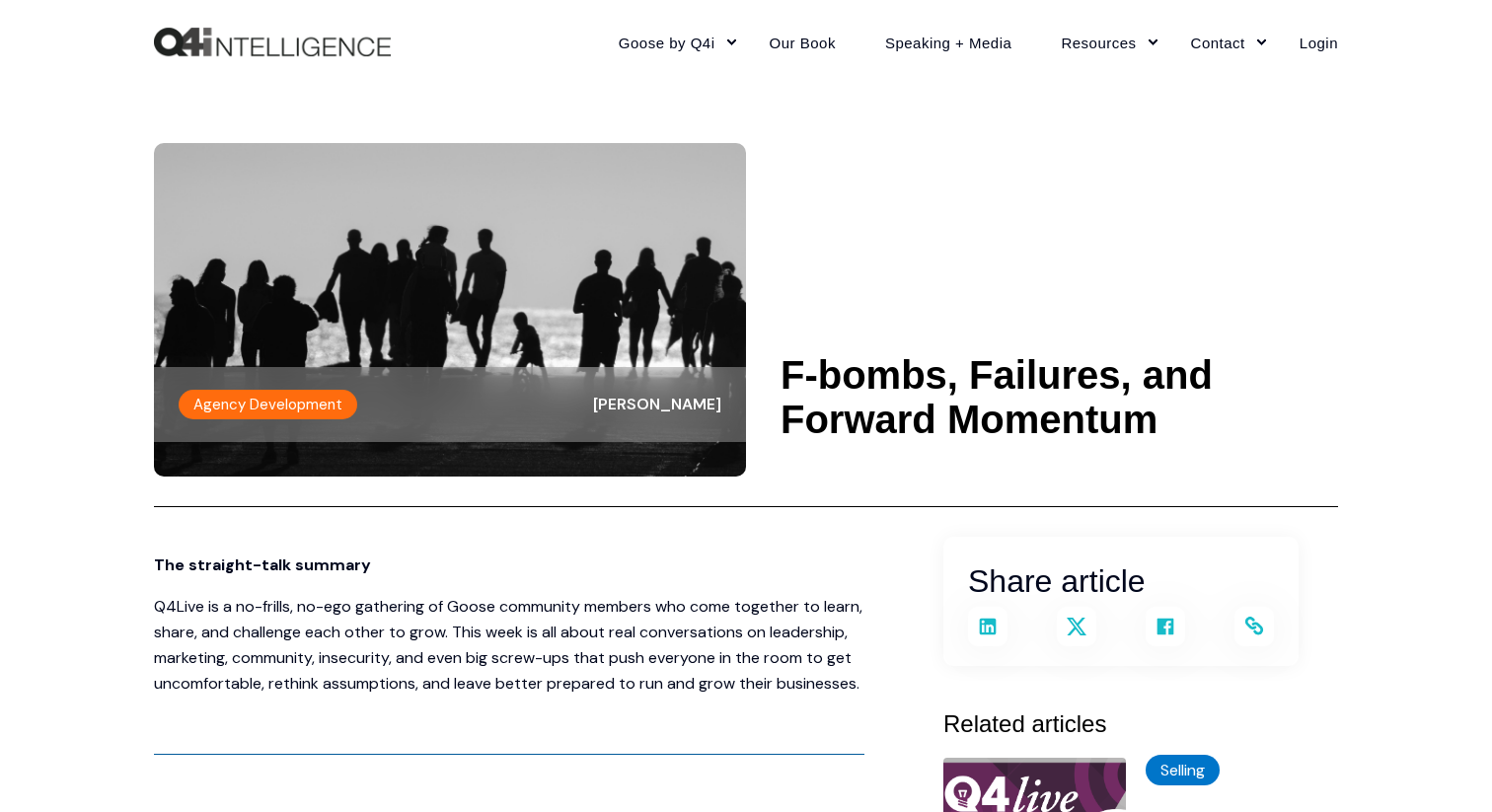
drag, startPoint x: 778, startPoint y: 374, endPoint x: 1173, endPoint y: 431, distance: 399.1
click at [1173, 431] on header "Agency Development [PERSON_NAME] F-bombs, Failures, and Forward Momentum" at bounding box center [745, 295] width 1184 height 423
copy h1 "F-bombs, Failures, and Forward Momentum"
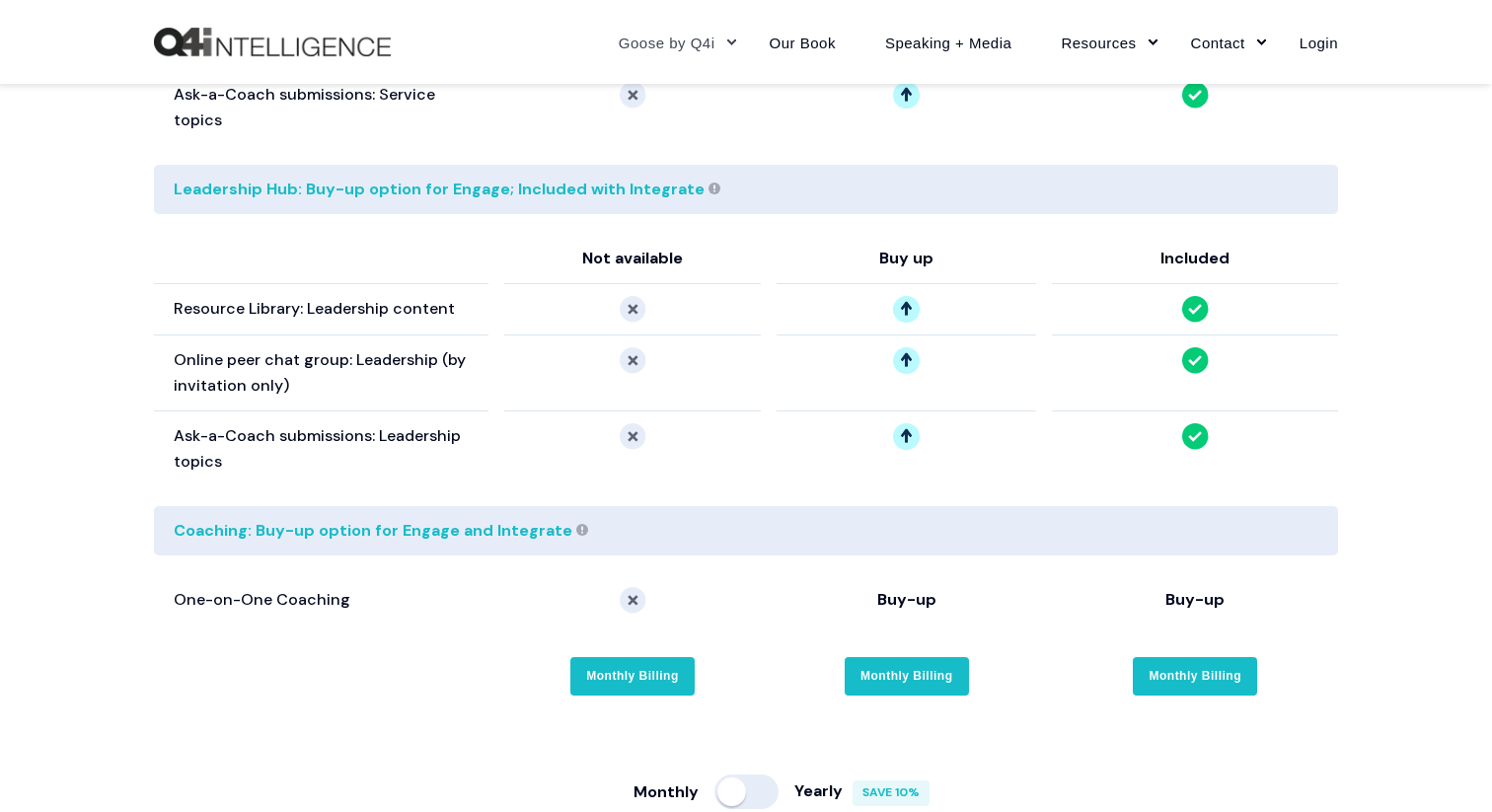
scroll to position [3584, 0]
